Goal: Task Accomplishment & Management: Manage account settings

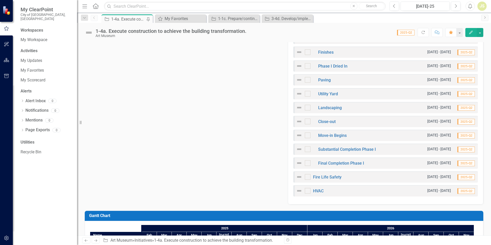
scroll to position [324, 0]
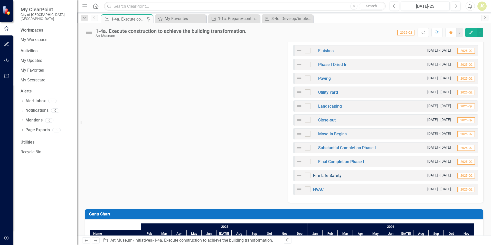
click at [325, 175] on link "Fire Life Safety" at bounding box center [327, 175] width 29 height 5
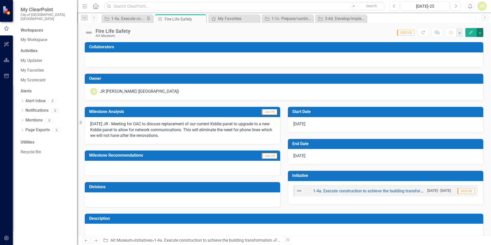
click at [481, 33] on button "button" at bounding box center [480, 32] width 7 height 9
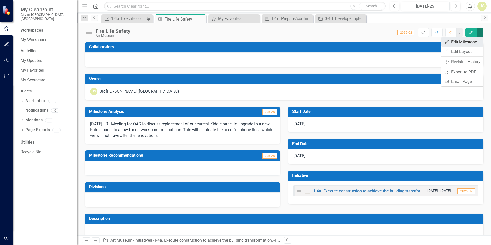
click at [468, 43] on link "Edit Edit Milestone" at bounding box center [463, 42] width 42 height 10
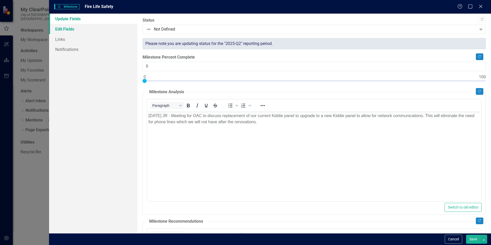
click at [76, 31] on link "Edit Fields" at bounding box center [93, 29] width 88 height 10
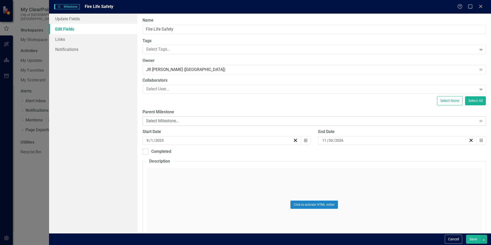
click at [197, 118] on div "Select Milestone..." at bounding box center [311, 121] width 331 height 6
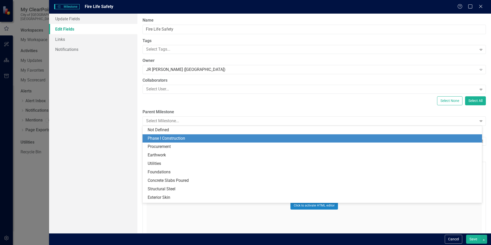
click at [196, 140] on div "Phase I Construction" at bounding box center [313, 139] width 331 height 6
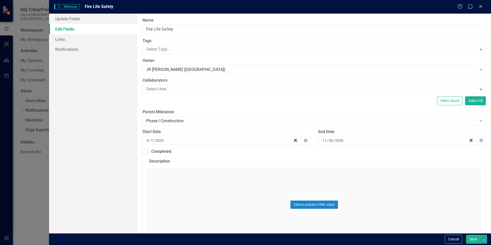
click at [476, 241] on button "Save" at bounding box center [473, 239] width 14 height 9
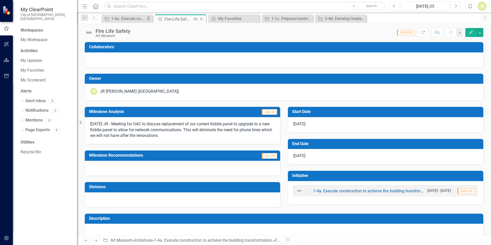
click at [202, 20] on icon "Close" at bounding box center [201, 19] width 5 height 4
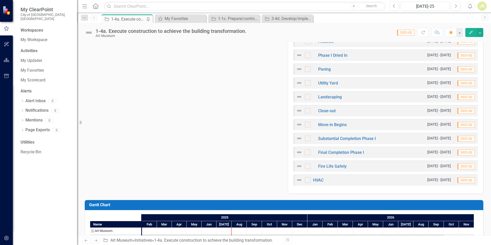
scroll to position [334, 0]
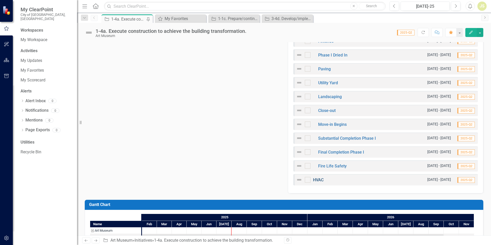
click at [321, 180] on link "HVAC" at bounding box center [318, 179] width 11 height 5
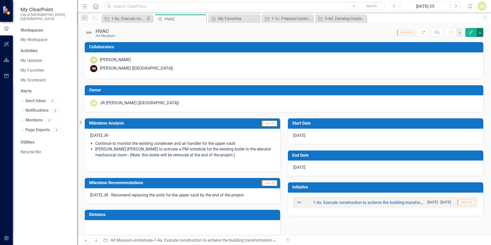
click at [480, 31] on button "button" at bounding box center [480, 32] width 7 height 9
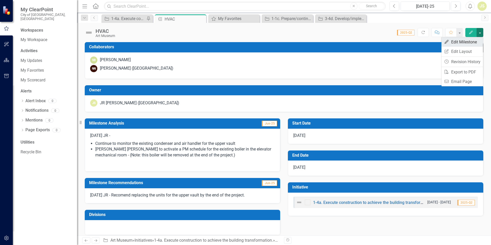
click at [470, 43] on link "Edit Edit Milestone" at bounding box center [463, 42] width 42 height 10
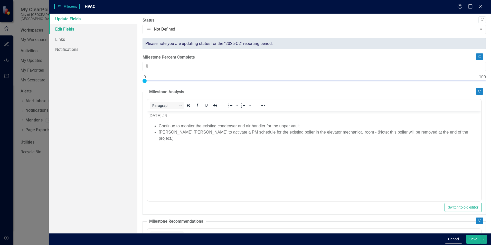
click at [64, 27] on link "Edit Fields" at bounding box center [93, 29] width 88 height 10
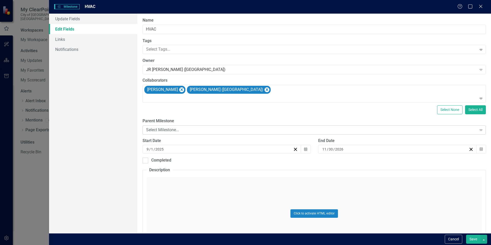
click at [180, 129] on div "Select Milestone..." at bounding box center [311, 130] width 331 height 6
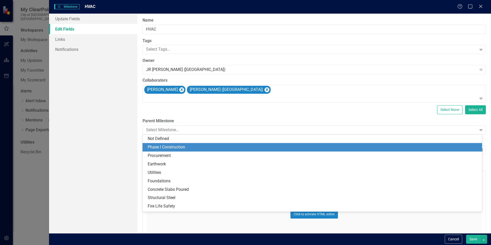
click at [173, 146] on div "Phase I Construction" at bounding box center [313, 147] width 331 height 6
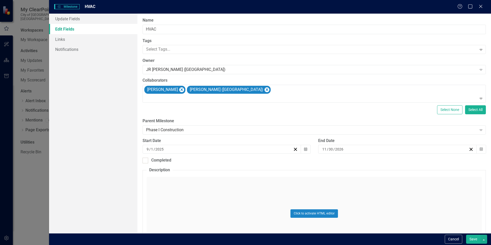
click at [474, 239] on button "Save" at bounding box center [473, 239] width 14 height 9
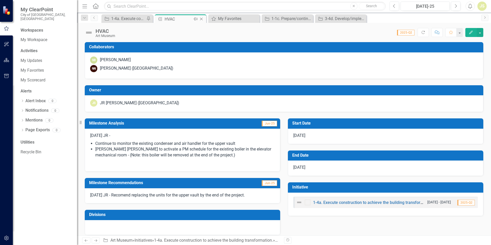
click at [202, 19] on icon "Close" at bounding box center [201, 19] width 5 height 4
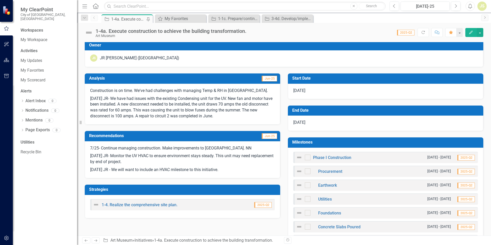
scroll to position [103, 0]
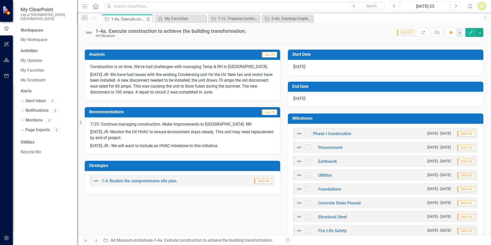
click at [234, 149] on p "[DATE] JR - We will want to include an HVAC milestone to this initiative." at bounding box center [182, 145] width 185 height 7
click at [230, 142] on p "[DATE] JR - We will want to include an HVAC milestone to this initiative." at bounding box center [182, 145] width 185 height 7
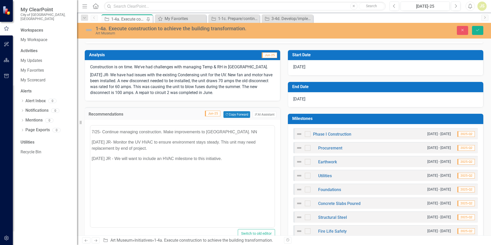
scroll to position [0, 0]
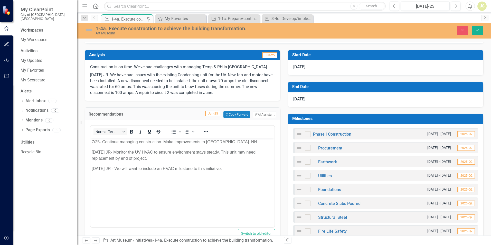
click at [229, 170] on p "[DATE] JR - We will want to include an HVAC milestone to this initiative." at bounding box center [183, 169] width 182 height 6
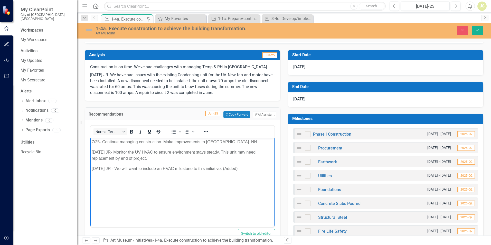
click at [183, 187] on body "7/25- Continue managing construction. Make improvements to [GEOGRAPHIC_DATA]. N…" at bounding box center [182, 176] width 184 height 77
click at [240, 167] on p "[DATE] JR - We will want to include an HVAC milestone to this initiative. (Adde…" at bounding box center [183, 169] width 182 height 6
click at [237, 168] on p "[DATE] JR - We will want to include an HVAC milestone to this initiative. (Adde…" at bounding box center [183, 169] width 182 height 6
click at [244, 188] on body "7/25- Continue managing construction. Make improvements to [GEOGRAPHIC_DATA]. N…" at bounding box center [182, 176] width 184 height 77
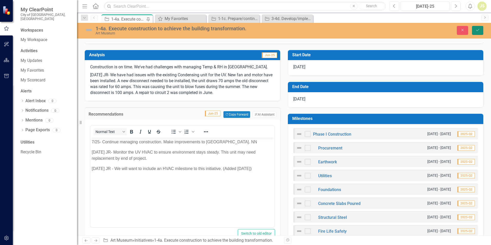
click at [476, 32] on icon "Save" at bounding box center [477, 30] width 5 height 4
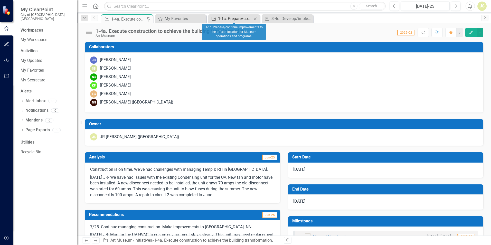
click at [238, 18] on div "1-1c. Prepare/continue improvements to the off-site location for Museum operati…" at bounding box center [235, 18] width 34 height 6
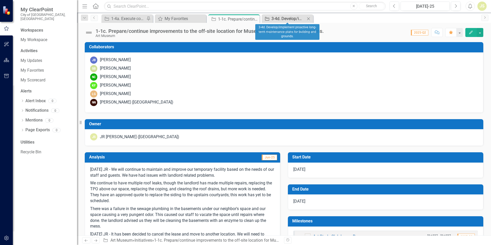
click at [292, 18] on div "3-4d. Develop/implement proactive long-term maintenance plans for building and …" at bounding box center [289, 18] width 34 height 6
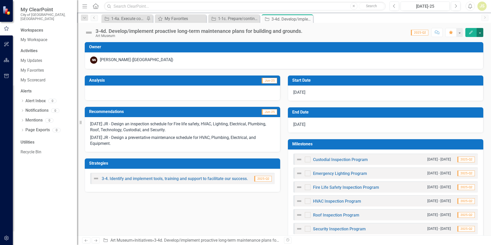
click at [480, 33] on button "button" at bounding box center [480, 32] width 7 height 9
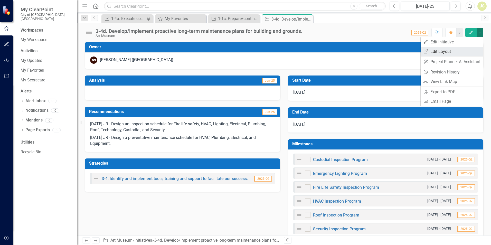
click at [437, 53] on link "Edit Report Edit Layout" at bounding box center [452, 52] width 62 height 10
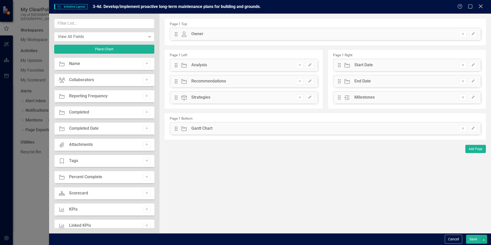
click at [481, 7] on icon "Close" at bounding box center [481, 6] width 6 height 5
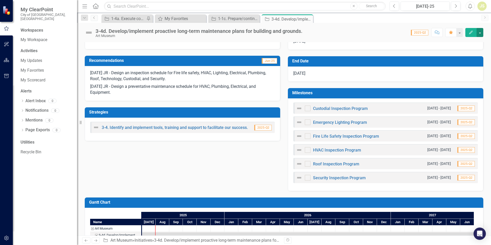
scroll to position [51, 0]
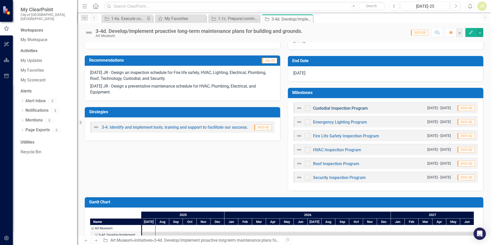
click at [331, 107] on link "Custodial Inspection Program" at bounding box center [340, 108] width 55 height 5
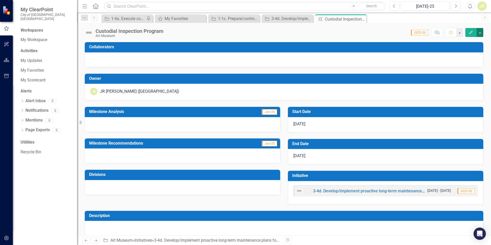
click at [481, 33] on button "button" at bounding box center [480, 32] width 7 height 9
click at [458, 52] on link "Edit Report Edit Layout" at bounding box center [463, 52] width 42 height 10
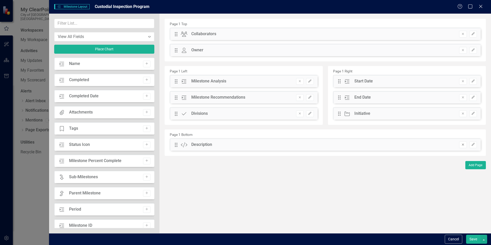
click at [464, 145] on icon "button" at bounding box center [463, 145] width 2 height 2
click at [147, 130] on icon "Add" at bounding box center [147, 128] width 4 height 3
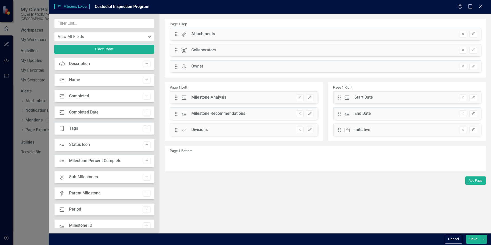
drag, startPoint x: 255, startPoint y: 34, endPoint x: 304, endPoint y: 33, distance: 49.1
click at [304, 33] on div "Drag Attachments Attachments Remove Edit" at bounding box center [325, 34] width 311 height 12
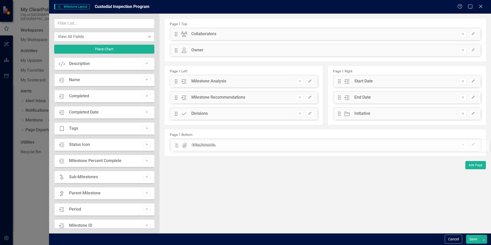
drag, startPoint x: 176, startPoint y: 35, endPoint x: 181, endPoint y: 147, distance: 111.8
click at [235, 181] on div "The fields (or pods) that are available for you to include on the detail page a…" at bounding box center [326, 124] width 332 height 220
click at [473, 237] on button "Save" at bounding box center [473, 239] width 14 height 9
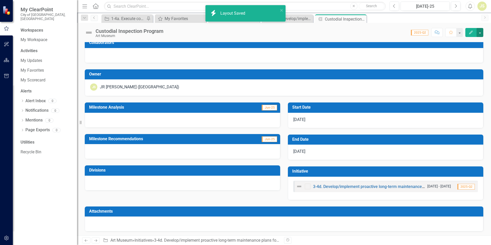
scroll to position [5, 0]
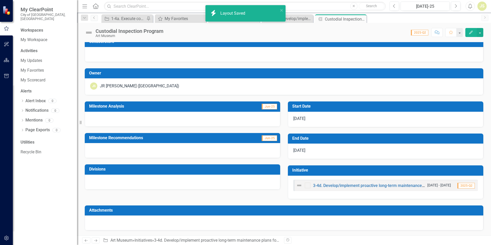
click at [193, 224] on div at bounding box center [284, 223] width 399 height 15
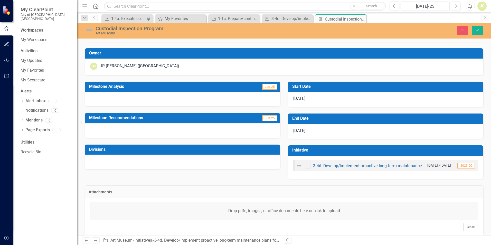
scroll to position [32, 0]
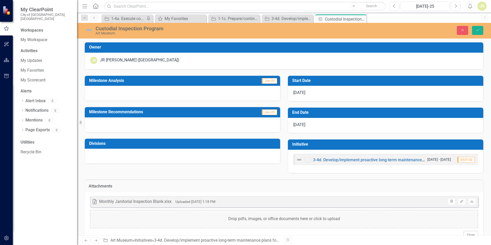
click at [108, 94] on div at bounding box center [182, 93] width 195 height 15
click at [116, 93] on div at bounding box center [182, 93] width 195 height 15
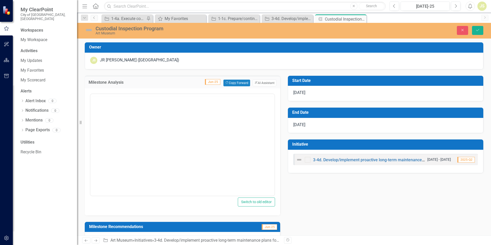
scroll to position [0, 0]
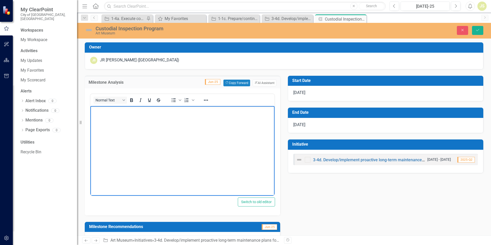
click at [116, 113] on p "Rich Text Area. Press ALT-0 for help." at bounding box center [183, 110] width 182 height 6
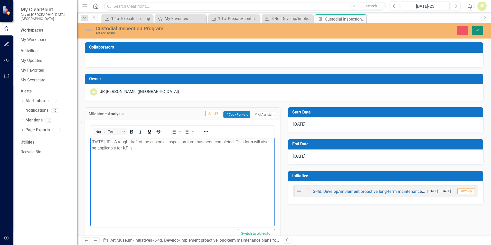
click at [477, 32] on icon "Save" at bounding box center [477, 30] width 5 height 4
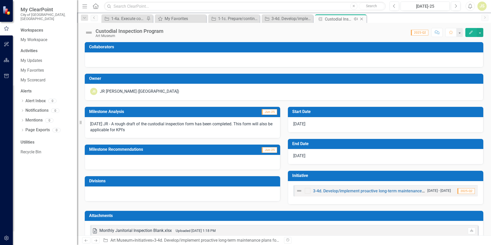
click at [362, 20] on icon "Close" at bounding box center [361, 19] width 5 height 4
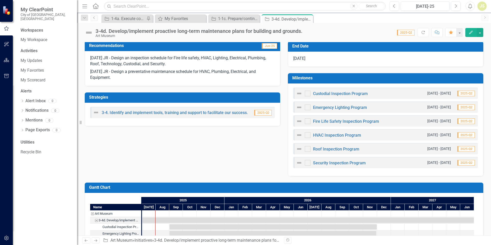
scroll to position [77, 0]
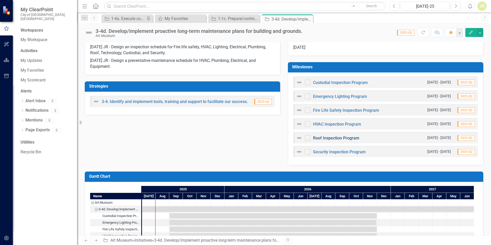
click at [325, 136] on link "Roof Inspection Program" at bounding box center [336, 138] width 46 height 5
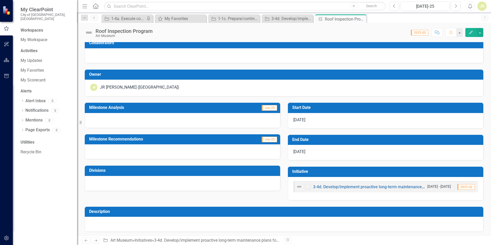
scroll to position [5, 0]
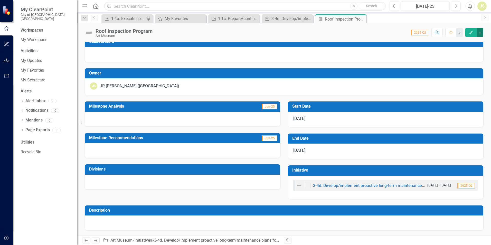
click at [481, 32] on button "button" at bounding box center [480, 32] width 7 height 9
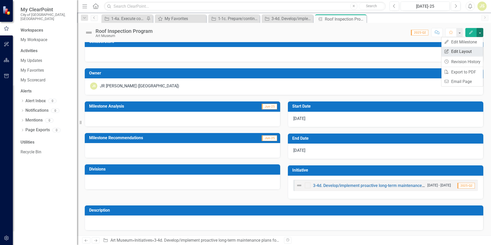
click at [464, 49] on link "Edit Report Edit Layout" at bounding box center [463, 52] width 42 height 10
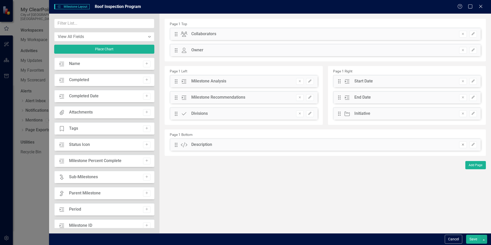
click at [463, 142] on button "Remove" at bounding box center [462, 145] width 7 height 7
click at [146, 129] on icon "Add" at bounding box center [147, 128] width 4 height 3
drag, startPoint x: 177, startPoint y: 34, endPoint x: 184, endPoint y: 146, distance: 111.7
click at [472, 240] on button "Save" at bounding box center [473, 239] width 14 height 9
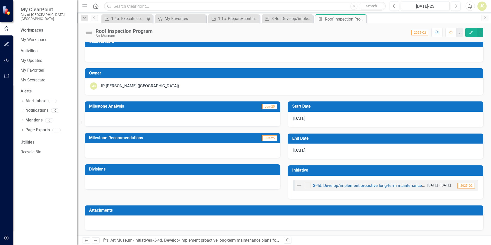
click at [146, 219] on div at bounding box center [284, 223] width 399 height 15
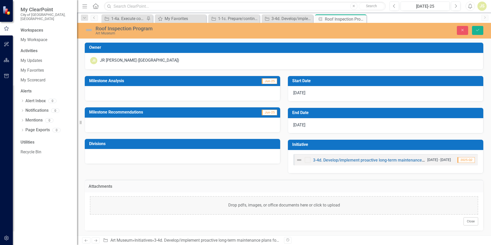
scroll to position [32, 0]
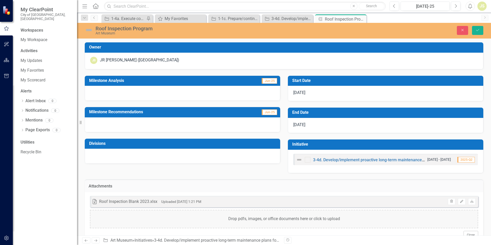
click at [110, 91] on div at bounding box center [182, 93] width 195 height 15
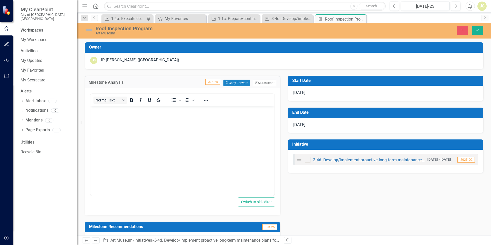
scroll to position [0, 0]
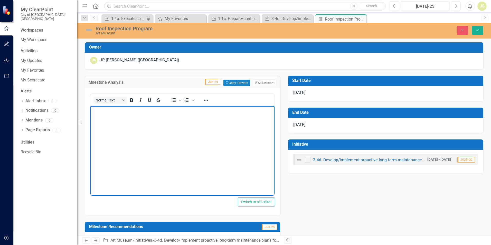
click at [113, 121] on body "Rich Text Area. Press ALT-0 for help." at bounding box center [182, 144] width 184 height 77
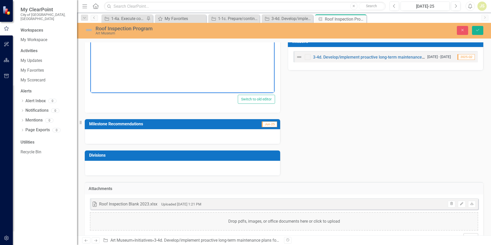
scroll to position [83, 0]
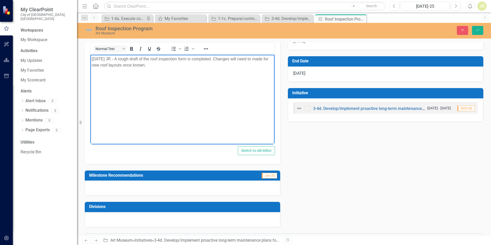
click at [151, 182] on div at bounding box center [182, 188] width 195 height 15
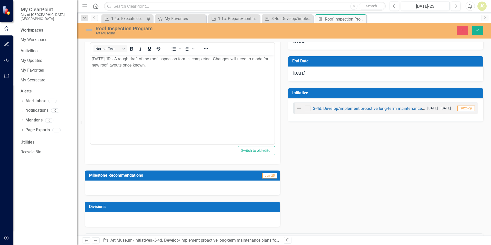
click at [151, 182] on div at bounding box center [182, 188] width 195 height 15
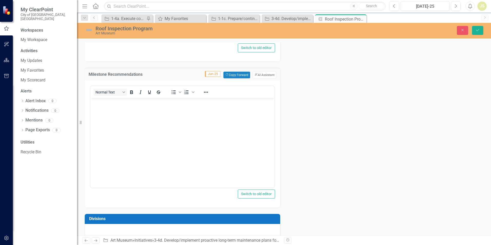
scroll to position [160, 0]
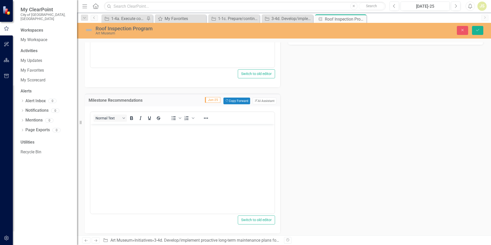
click at [119, 132] on body "Rich Text Area. Press ALT-0 for help." at bounding box center [182, 162] width 184 height 77
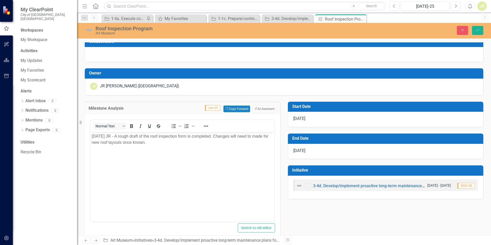
scroll to position [0, 0]
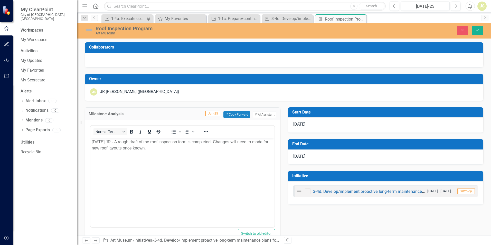
click at [333, 200] on div "3-4d. Develop/implement proactive long-term maintenance plans for building and …" at bounding box center [385, 192] width 195 height 23
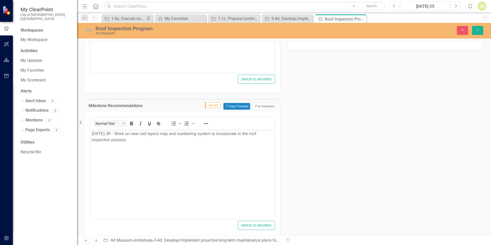
scroll to position [60, 0]
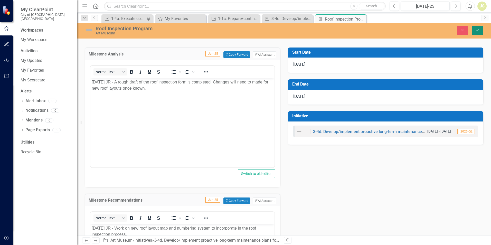
click at [477, 29] on icon "Save" at bounding box center [477, 30] width 5 height 4
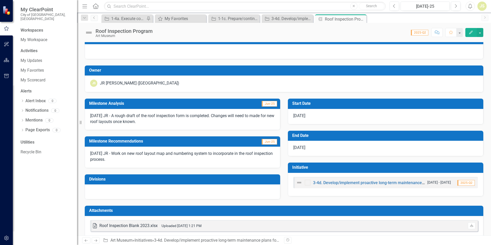
scroll to position [0, 0]
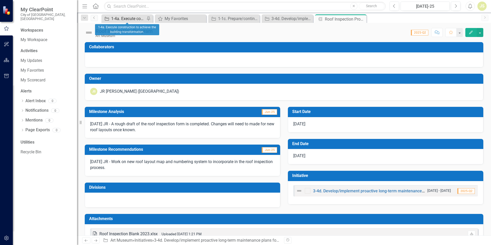
click at [126, 19] on div "1-4a. Execute construction to achieve the building transformation." at bounding box center [128, 18] width 34 height 6
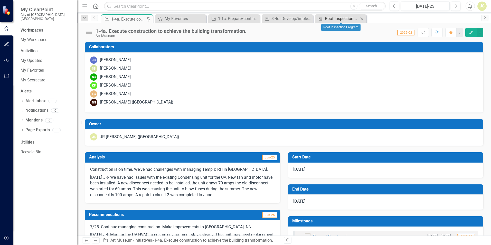
click at [347, 20] on div "Roof Inspection Program" at bounding box center [342, 18] width 34 height 6
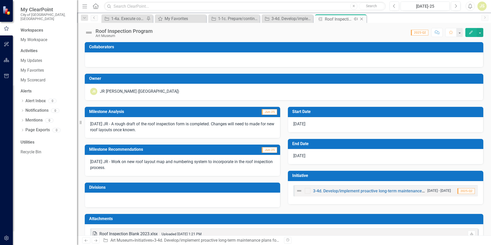
click at [361, 20] on icon "Close" at bounding box center [361, 19] width 5 height 4
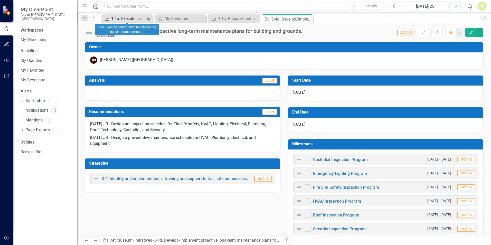
click at [125, 18] on div "1-4a. Execute construction to achieve the building transformation." at bounding box center [128, 18] width 34 height 6
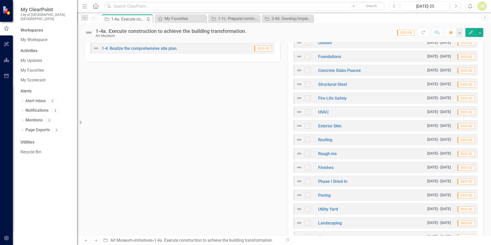
scroll to position [231, 0]
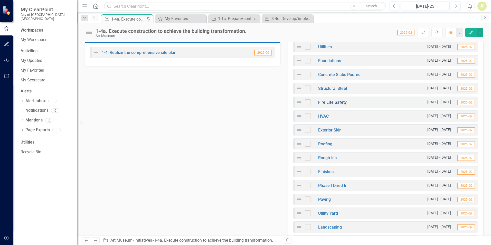
click at [338, 101] on link "Fire Life Safety" at bounding box center [332, 102] width 29 height 5
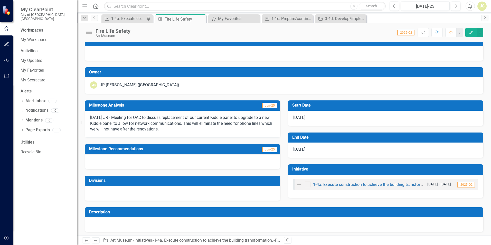
scroll to position [8, 0]
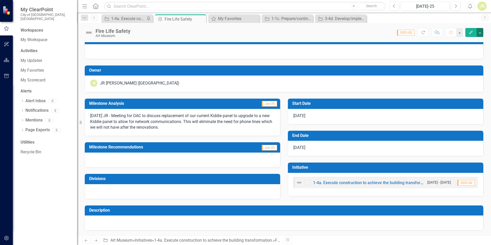
click at [480, 30] on button "button" at bounding box center [480, 32] width 7 height 9
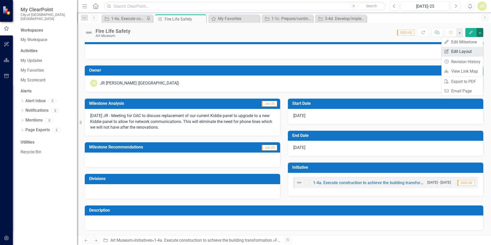
click at [459, 50] on link "Edit Report Edit Layout" at bounding box center [463, 52] width 42 height 10
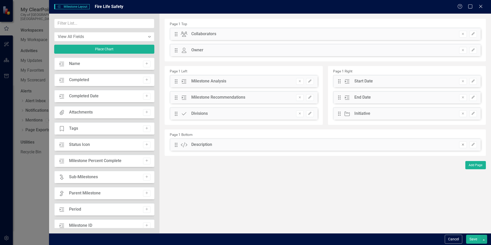
click at [462, 145] on icon "Remove" at bounding box center [463, 144] width 4 height 3
click at [145, 130] on icon "Add" at bounding box center [147, 128] width 4 height 3
drag, startPoint x: 177, startPoint y: 34, endPoint x: 183, endPoint y: 160, distance: 126.0
click at [475, 241] on button "Save" at bounding box center [473, 239] width 14 height 9
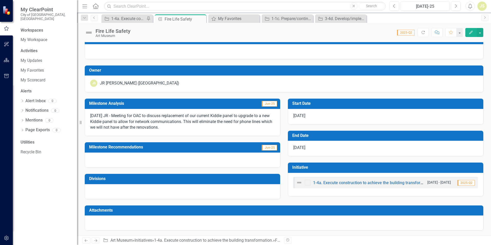
click at [147, 225] on div at bounding box center [284, 223] width 399 height 15
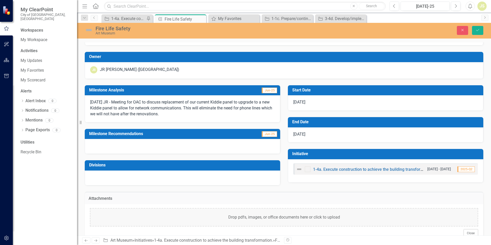
scroll to position [34, 0]
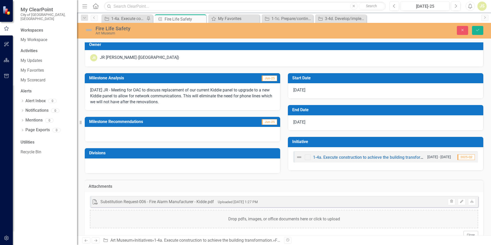
click at [178, 103] on p "[DATE] JR - Meeting for OAC to discuss replacement of our current Kiddie panel …" at bounding box center [182, 96] width 185 height 18
click at [479, 31] on icon "Save" at bounding box center [477, 30] width 5 height 4
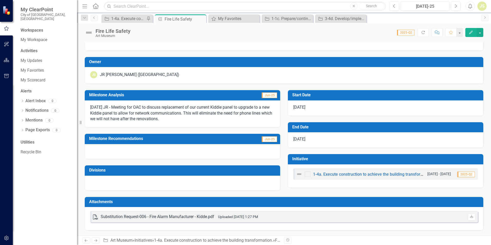
scroll to position [0, 0]
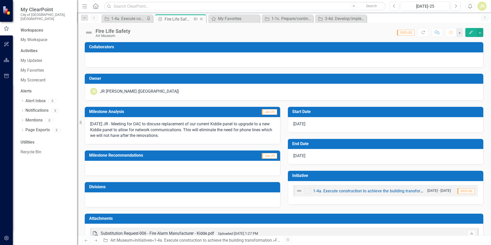
click at [202, 20] on icon at bounding box center [201, 19] width 3 height 3
